Goal: Information Seeking & Learning: Learn about a topic

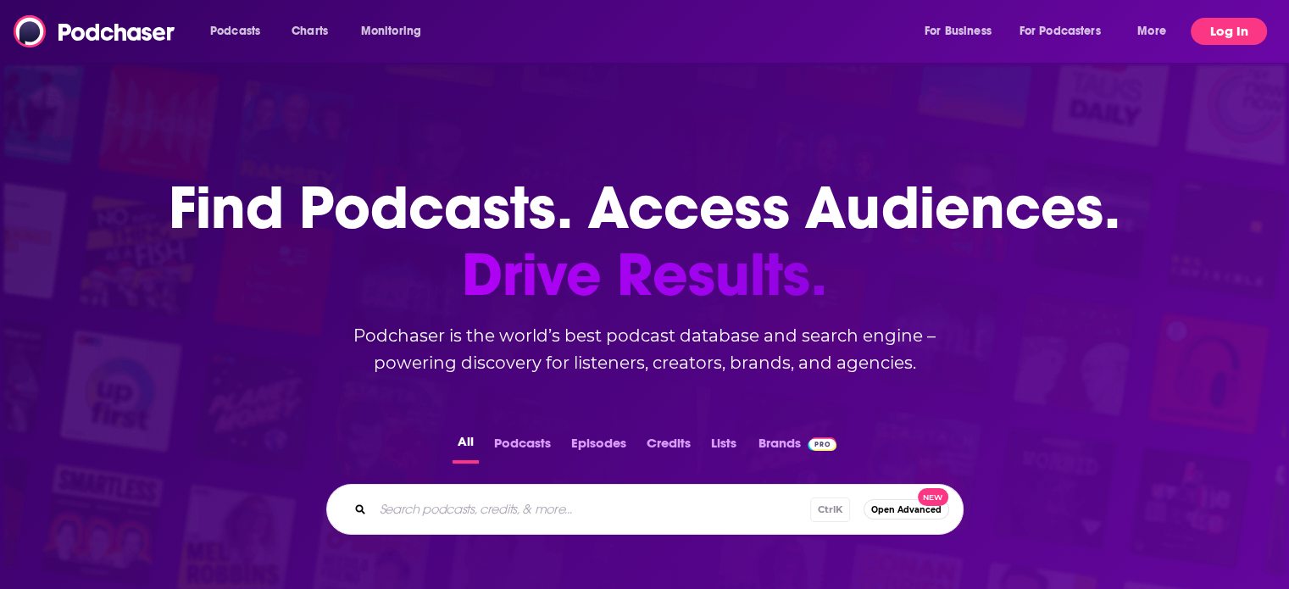
click at [1223, 27] on button "Log In" at bounding box center [1229, 31] width 76 height 27
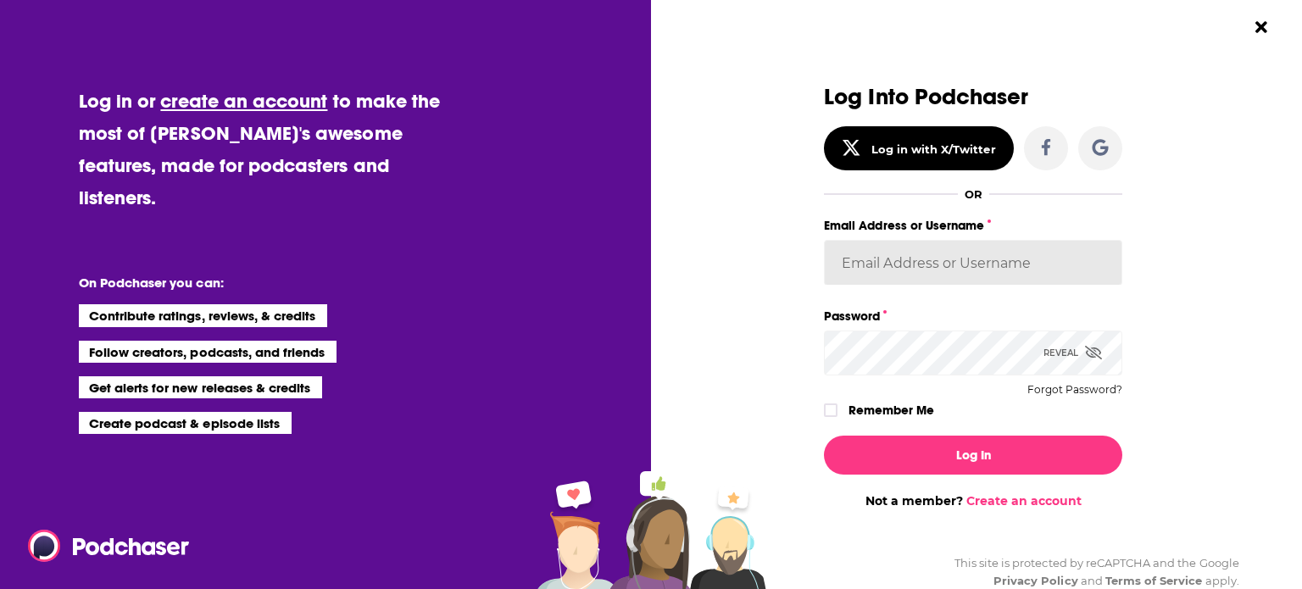
click at [968, 253] on input "Email Address or Username" at bounding box center [973, 263] width 298 height 46
type input "cmand-c"
click at [824, 436] on button "Log In" at bounding box center [973, 455] width 298 height 39
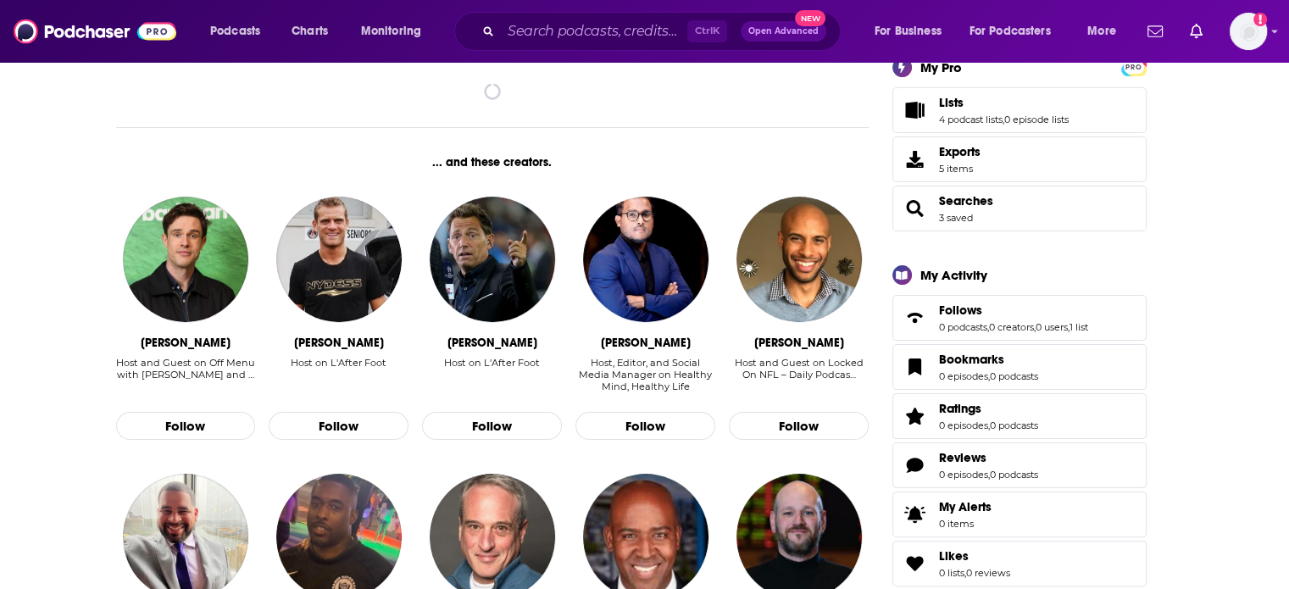
scroll to position [312, 0]
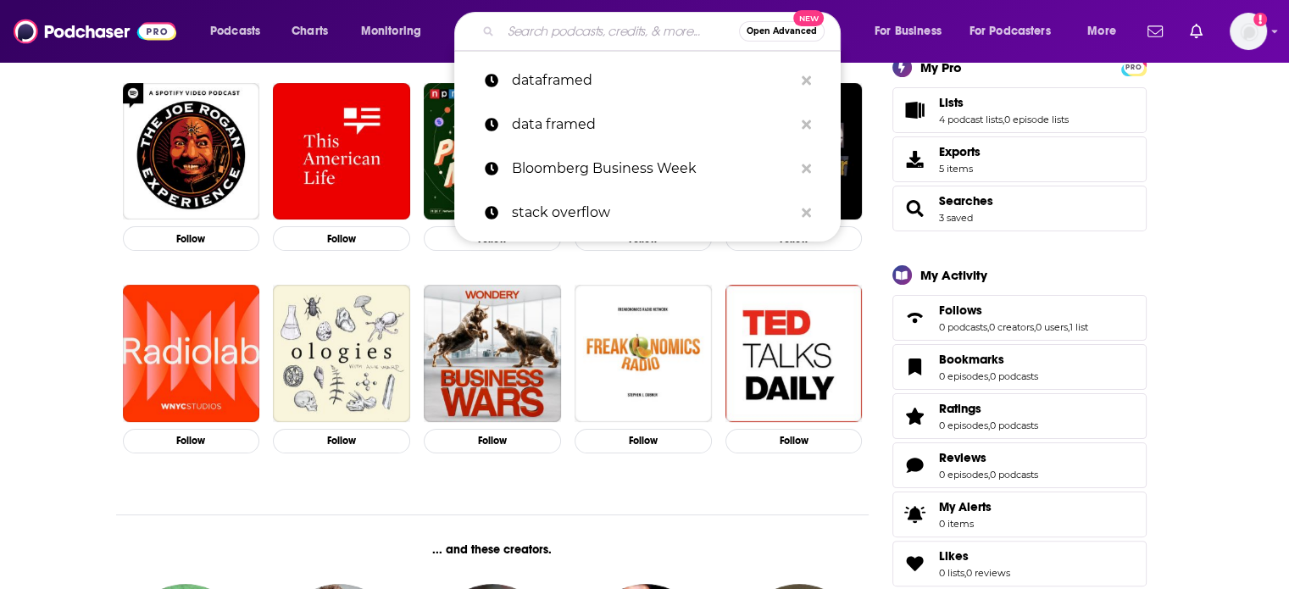
click at [604, 30] on input "Search podcasts, credits, & more..." at bounding box center [620, 31] width 238 height 27
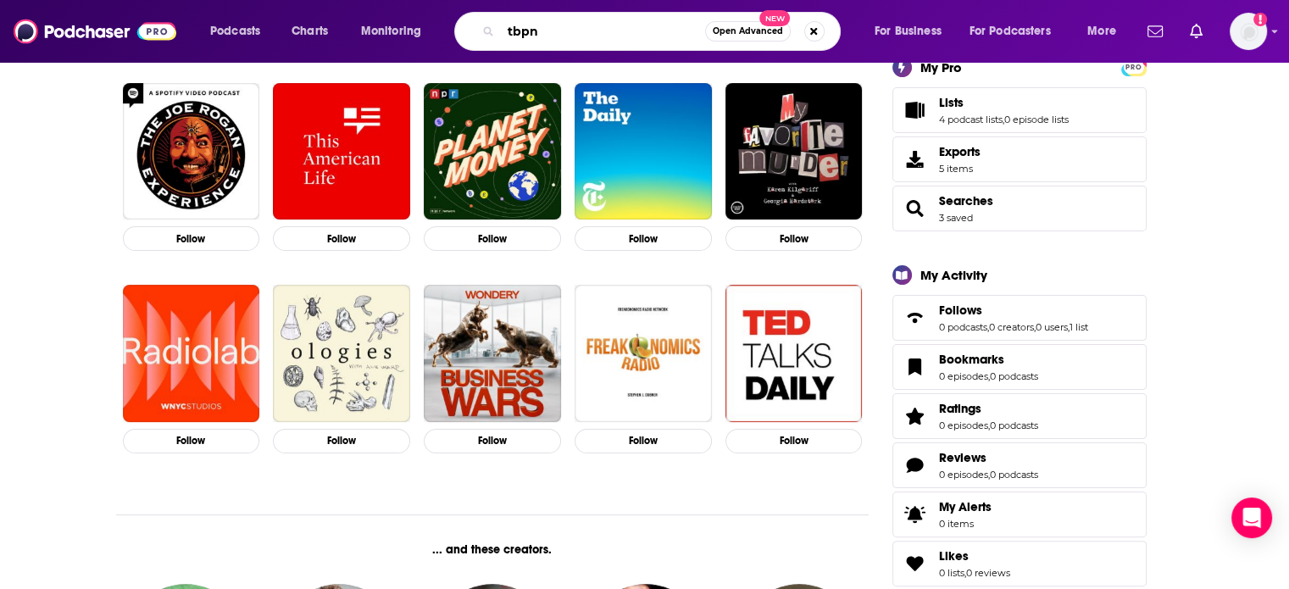
type input "tbpn"
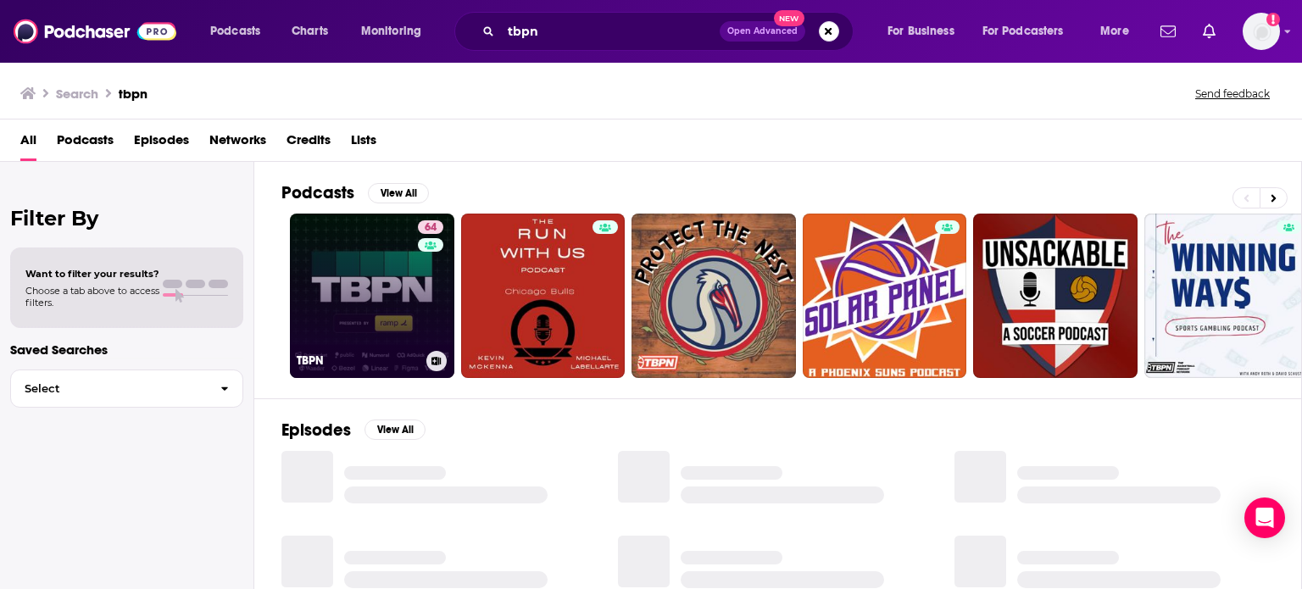
click at [339, 281] on link "64 TBPN" at bounding box center [372, 296] width 164 height 164
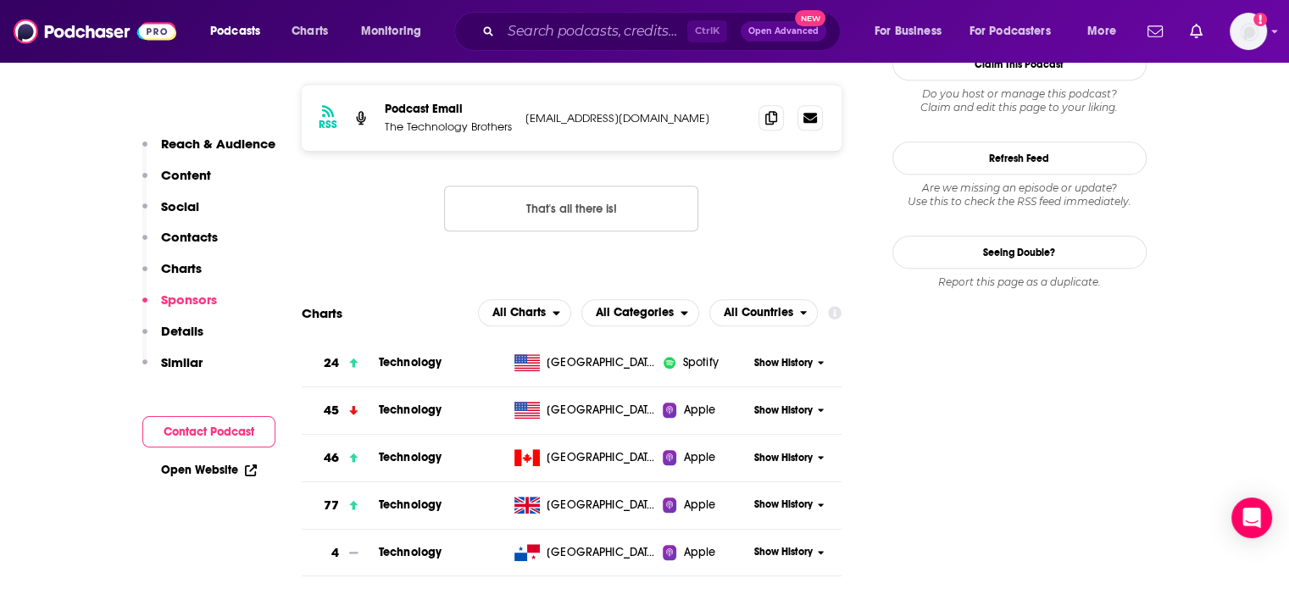
scroll to position [1932, 0]
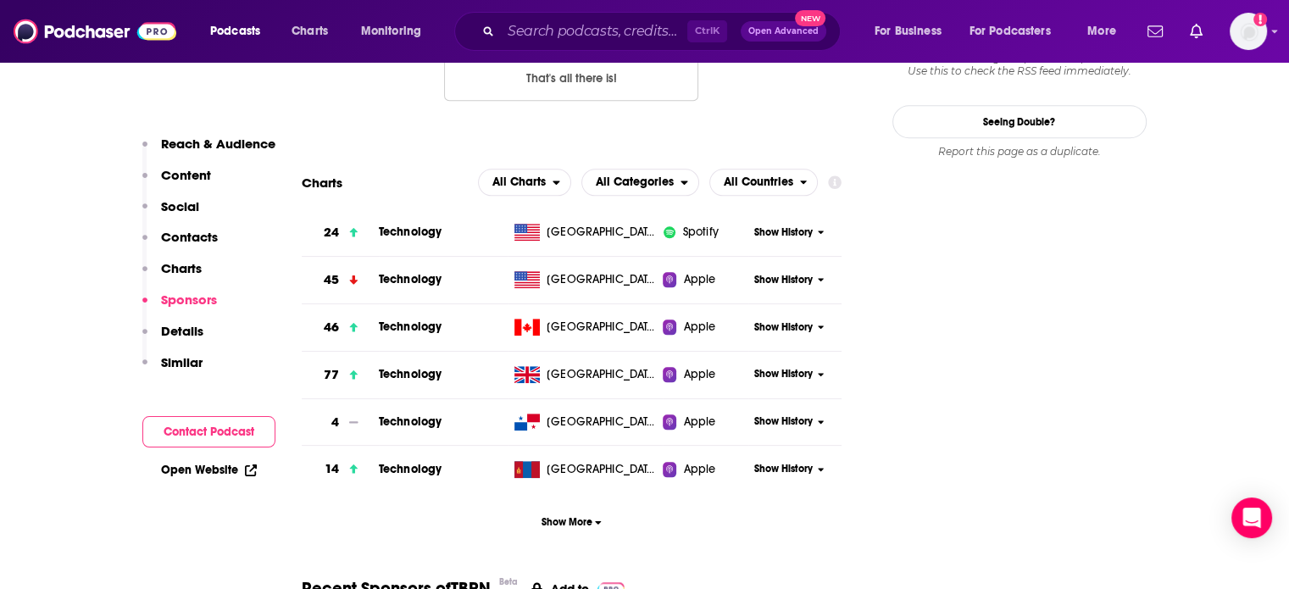
click at [787, 225] on span "Show History" at bounding box center [783, 232] width 58 height 14
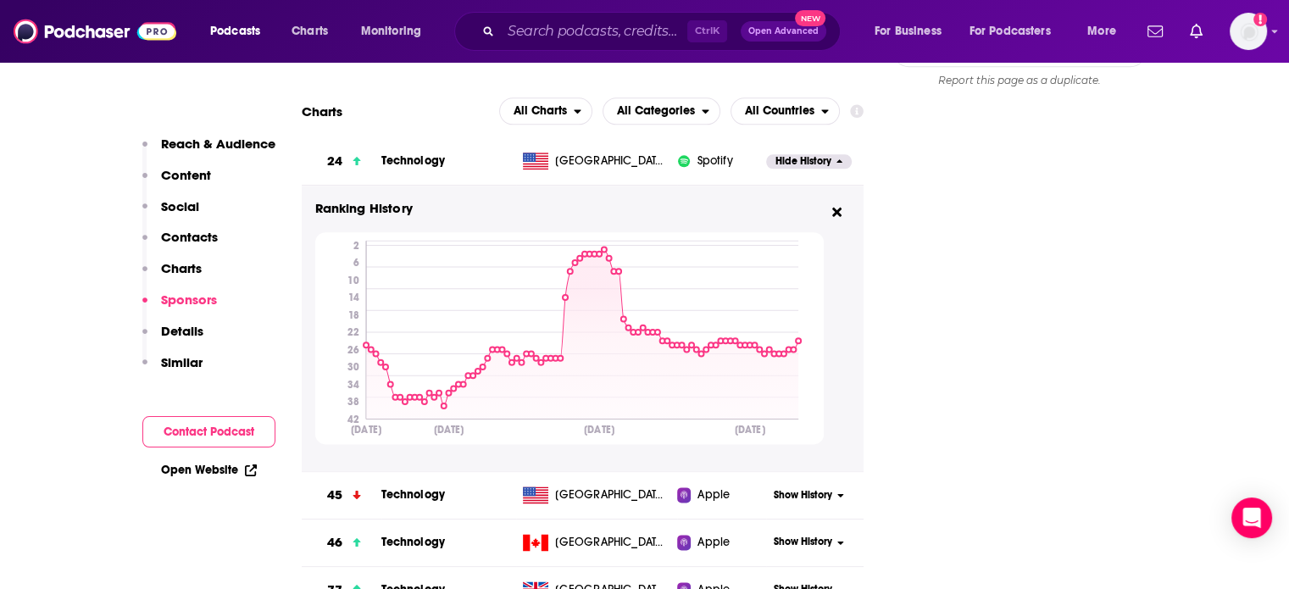
scroll to position [2114, 0]
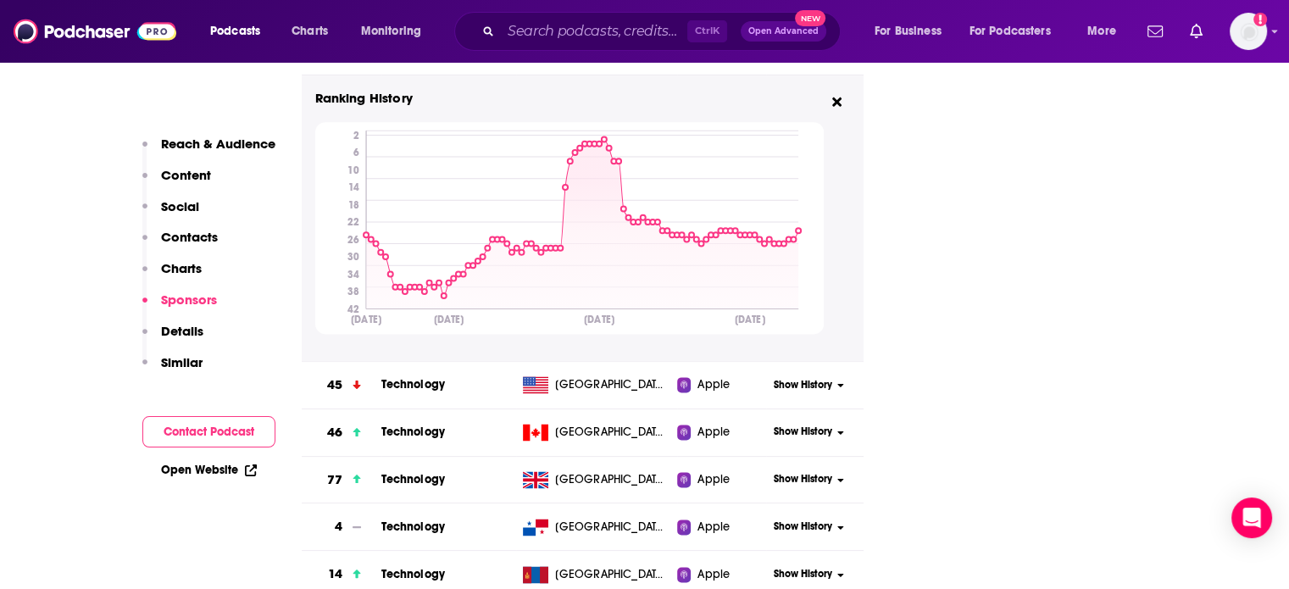
click at [810, 378] on span "Show History" at bounding box center [803, 385] width 58 height 14
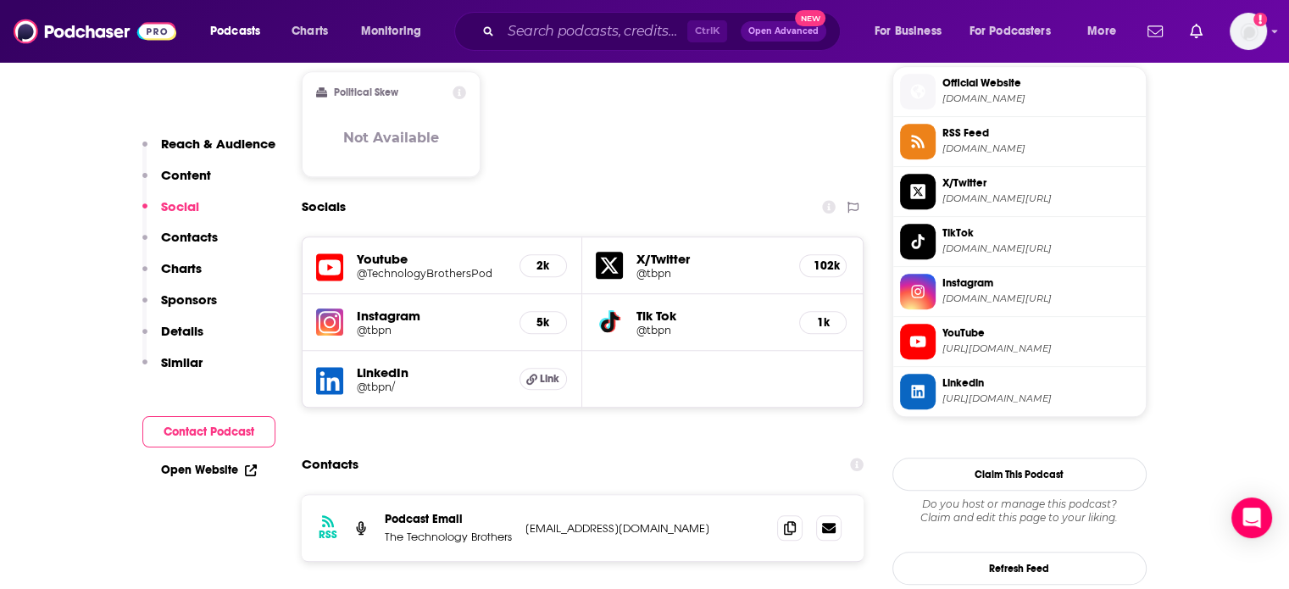
scroll to position [1390, 0]
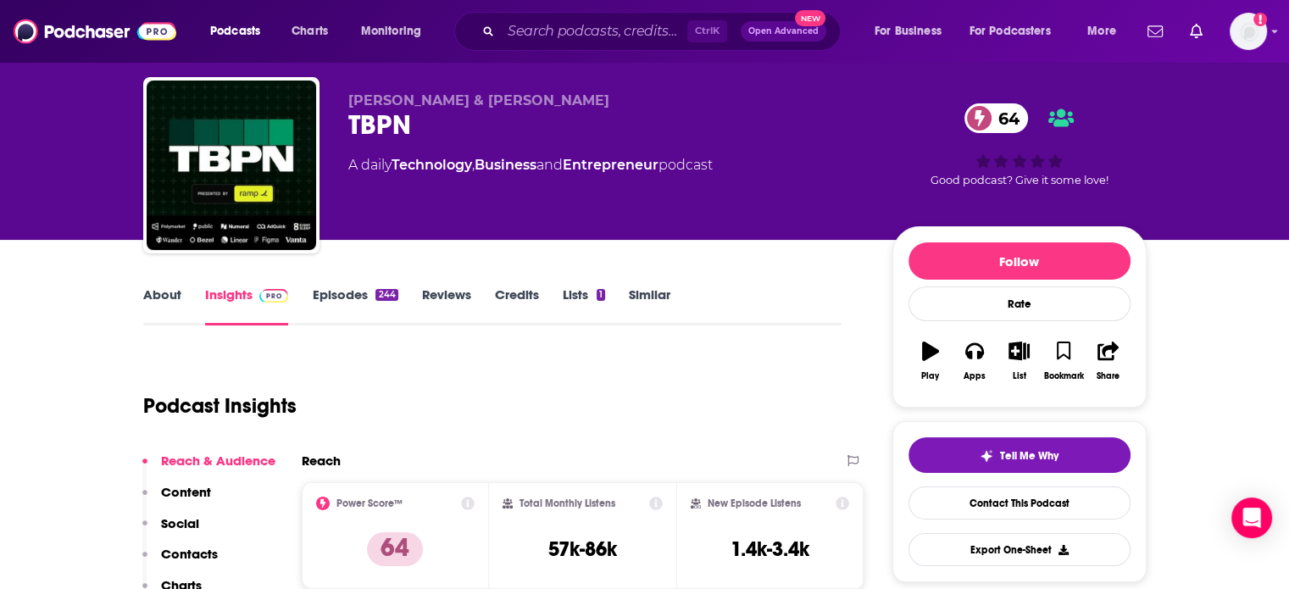
scroll to position [0, 0]
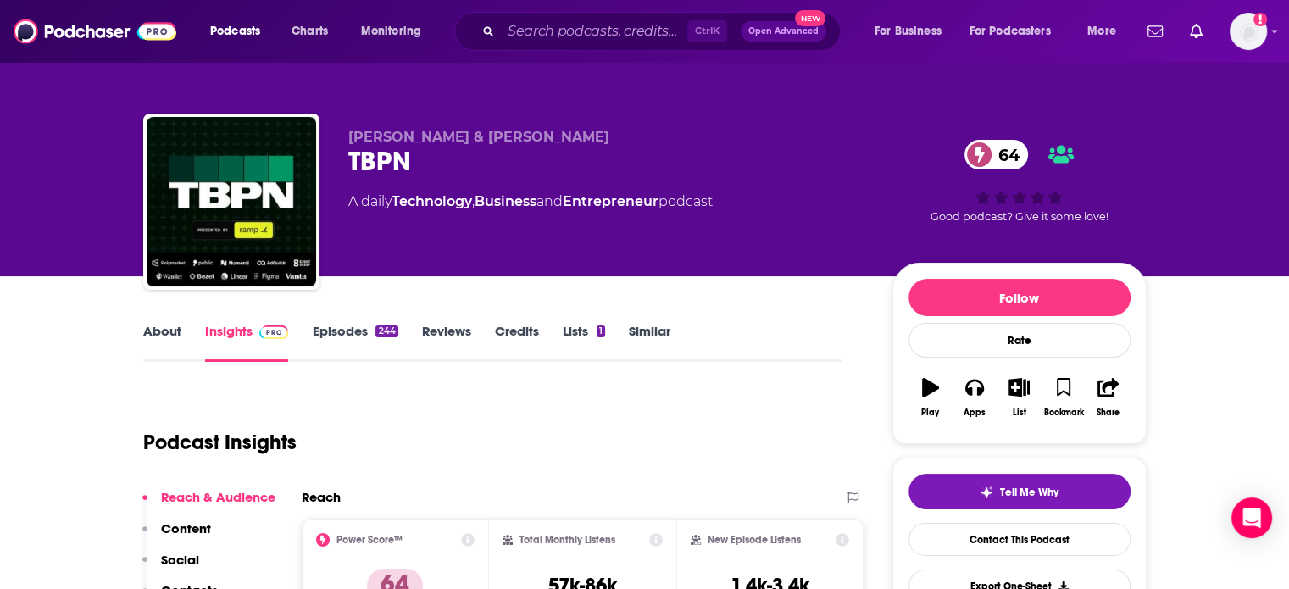
click at [870, 221] on div "[PERSON_NAME] & [PERSON_NAME] TBPN 64 A daily Technology , Business and Entrepr…" at bounding box center [747, 205] width 798 height 153
click at [851, 188] on div "[PERSON_NAME] & [PERSON_NAME] TBPN 64 A daily Technology , Business and Entrepr…" at bounding box center [606, 197] width 517 height 136
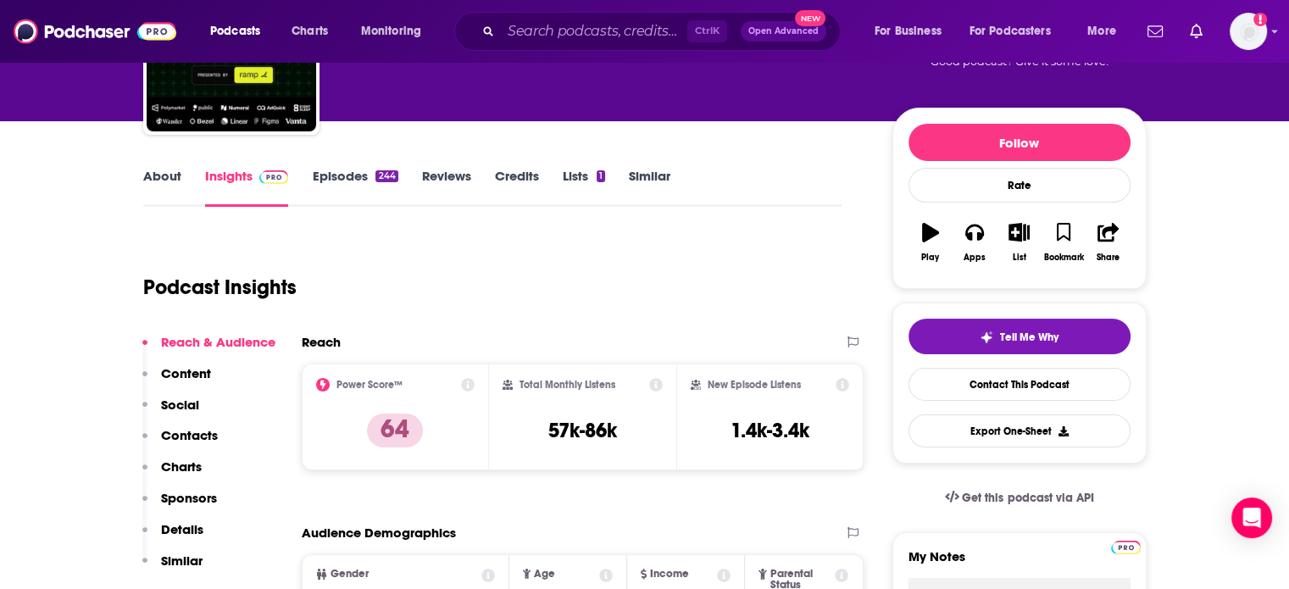
scroll to position [156, 0]
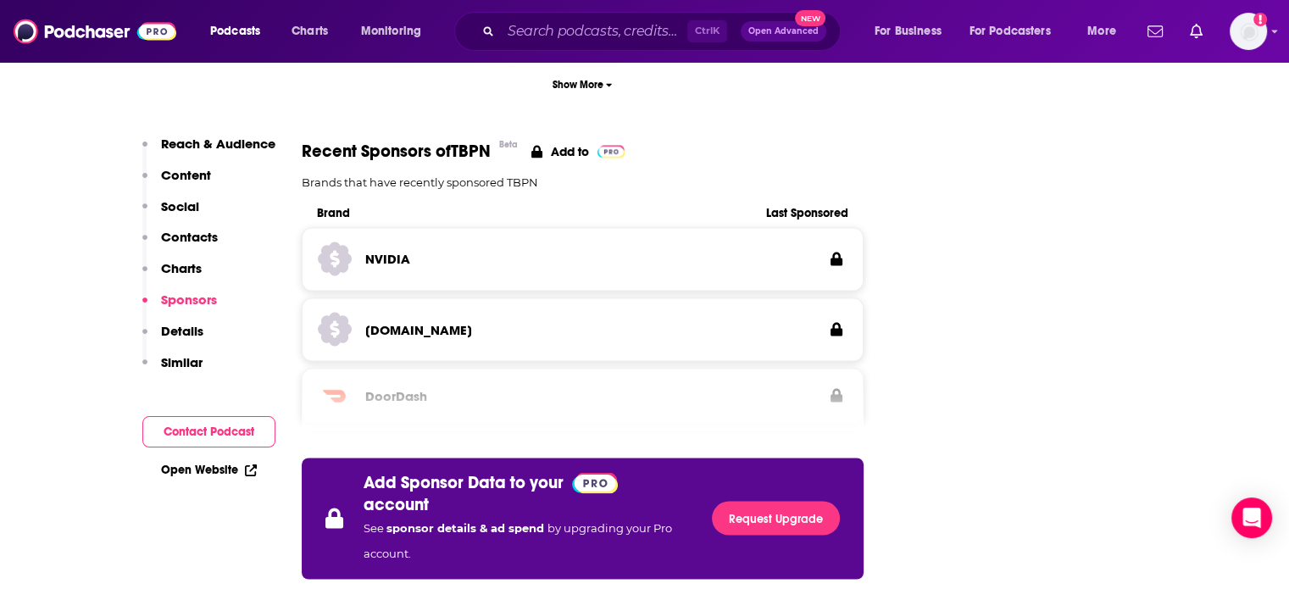
scroll to position [3125, 0]
